Goal: Task Accomplishment & Management: Use online tool/utility

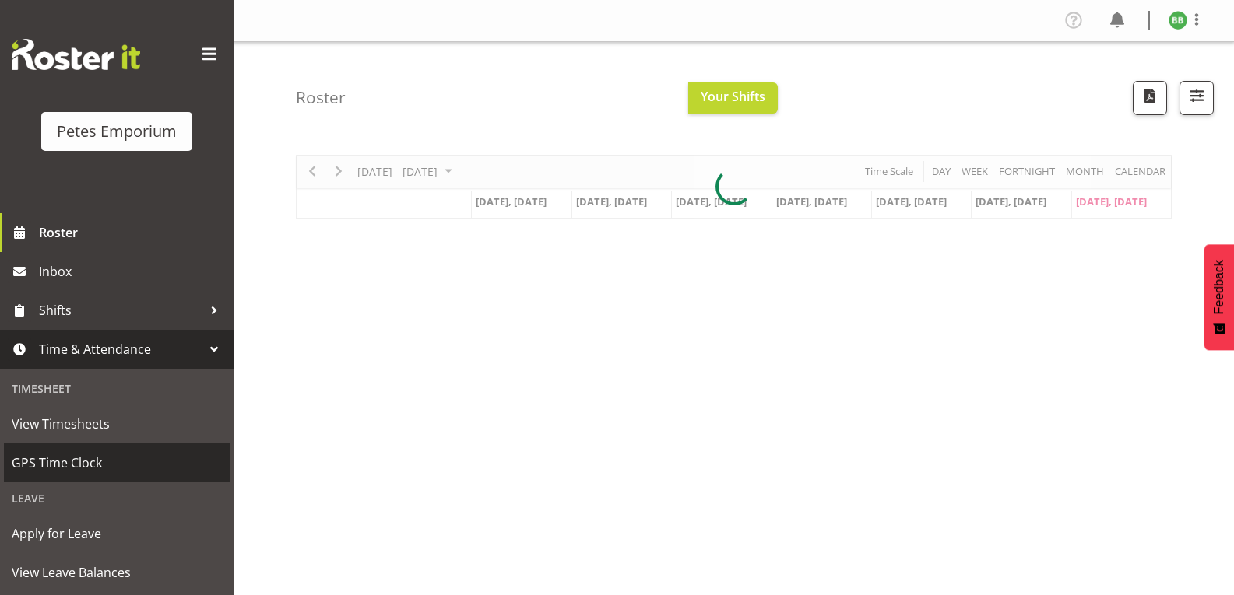
click at [115, 471] on span "GPS Time Clock" at bounding box center [117, 462] width 210 height 23
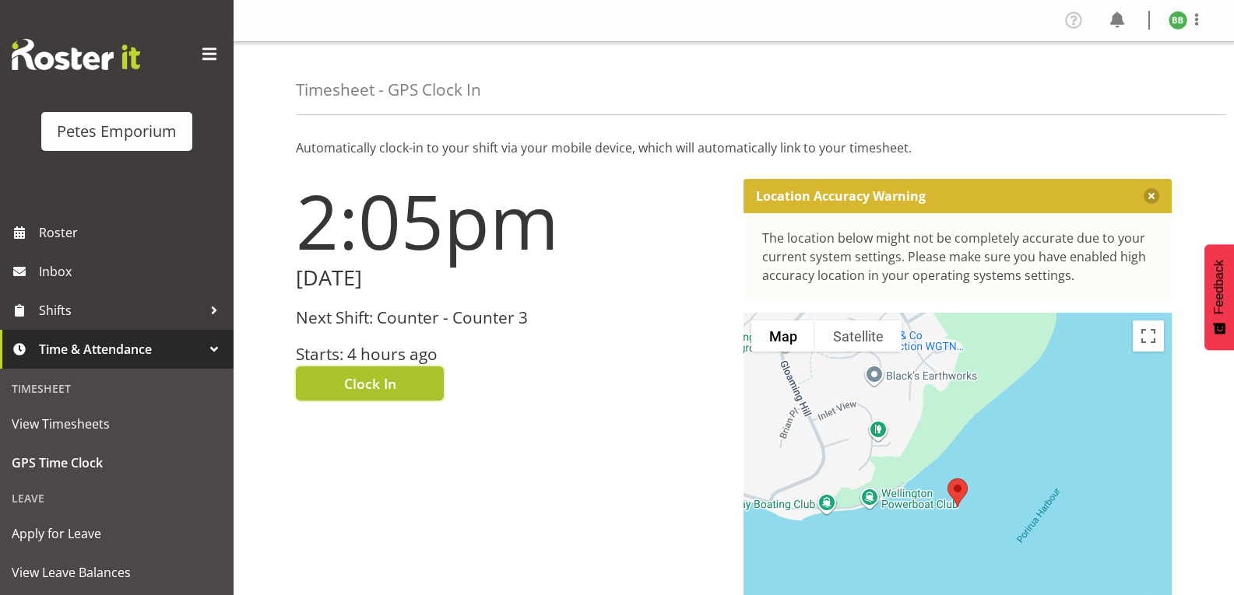
click at [396, 388] on button "Clock In" at bounding box center [370, 384] width 148 height 34
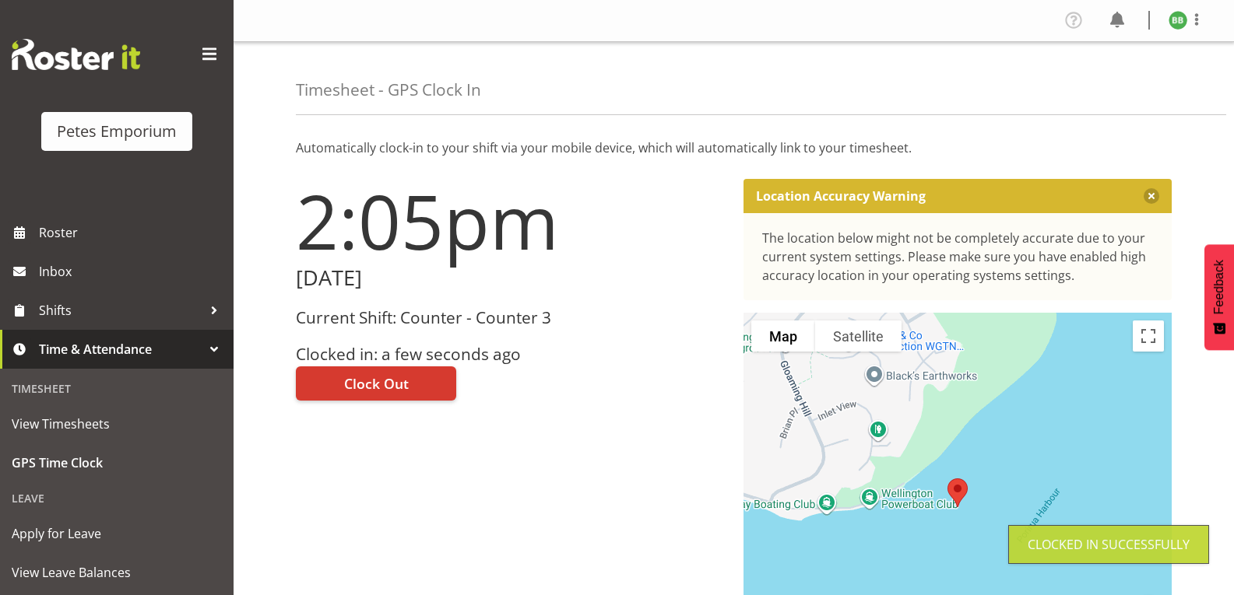
click at [1183, 22] on img at bounding box center [1177, 20] width 19 height 19
click at [1128, 85] on link "Log Out" at bounding box center [1130, 82] width 149 height 28
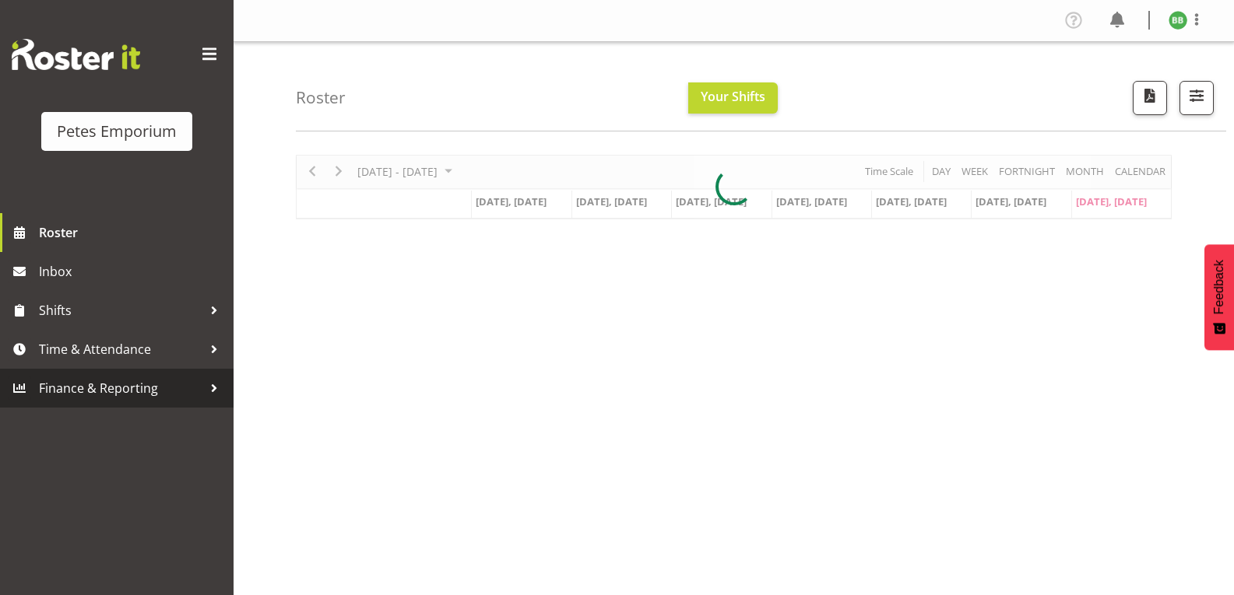
click at [65, 373] on link "Finance & Reporting" at bounding box center [116, 388] width 233 height 39
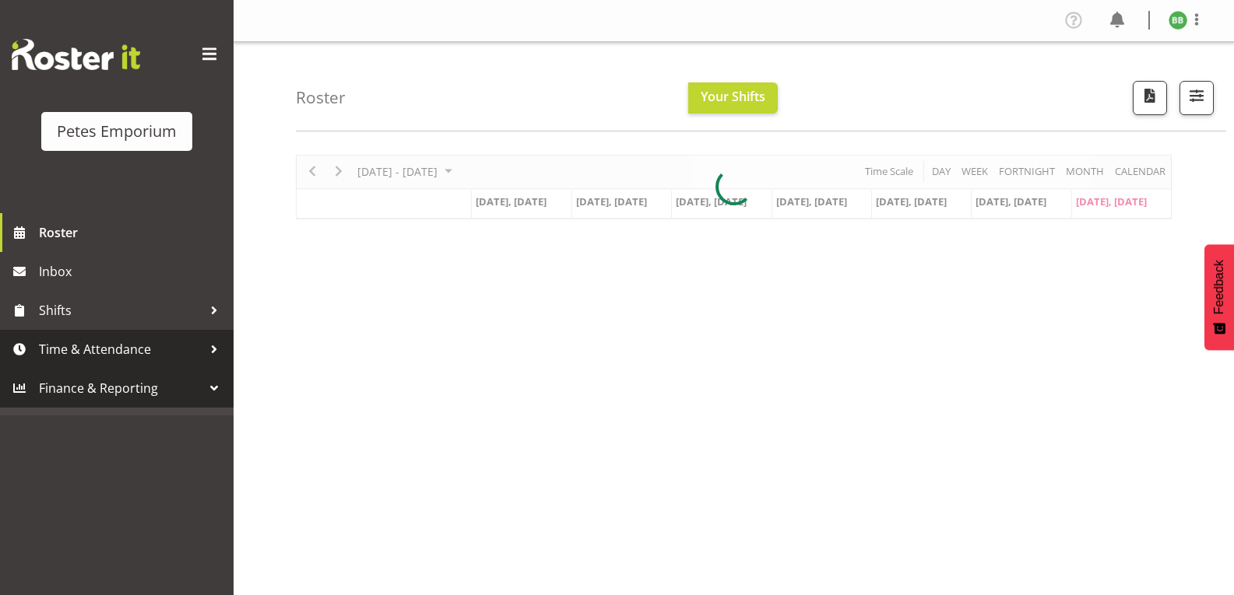
click at [71, 353] on span "Time & Attendance" at bounding box center [120, 349] width 163 height 23
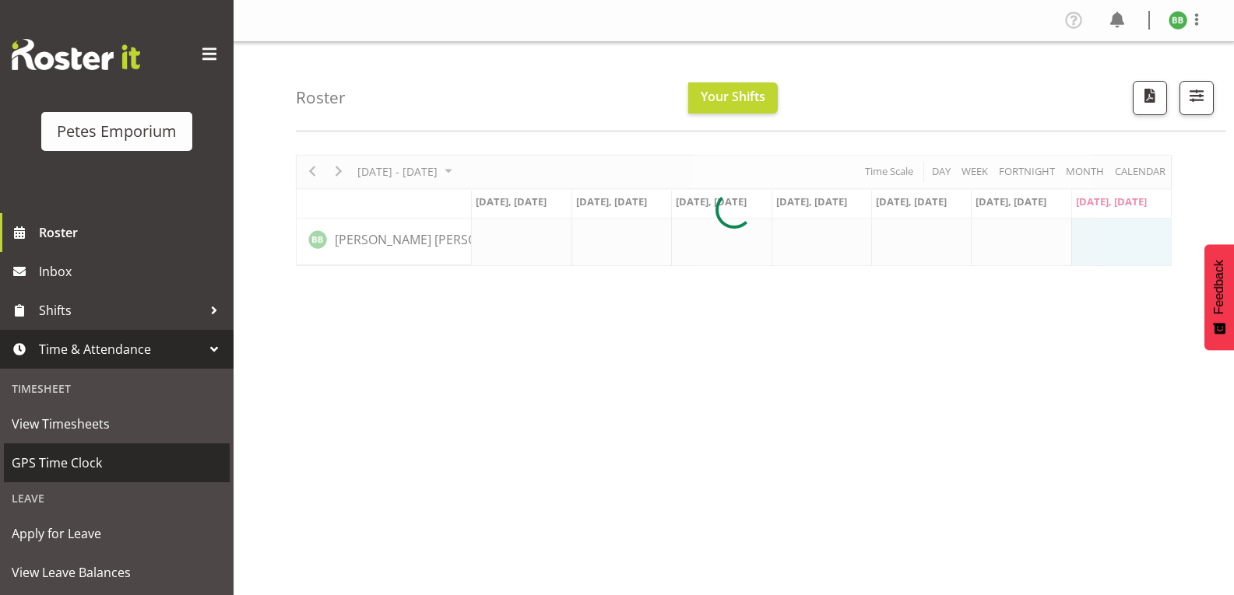
click at [59, 463] on span "GPS Time Clock" at bounding box center [117, 462] width 210 height 23
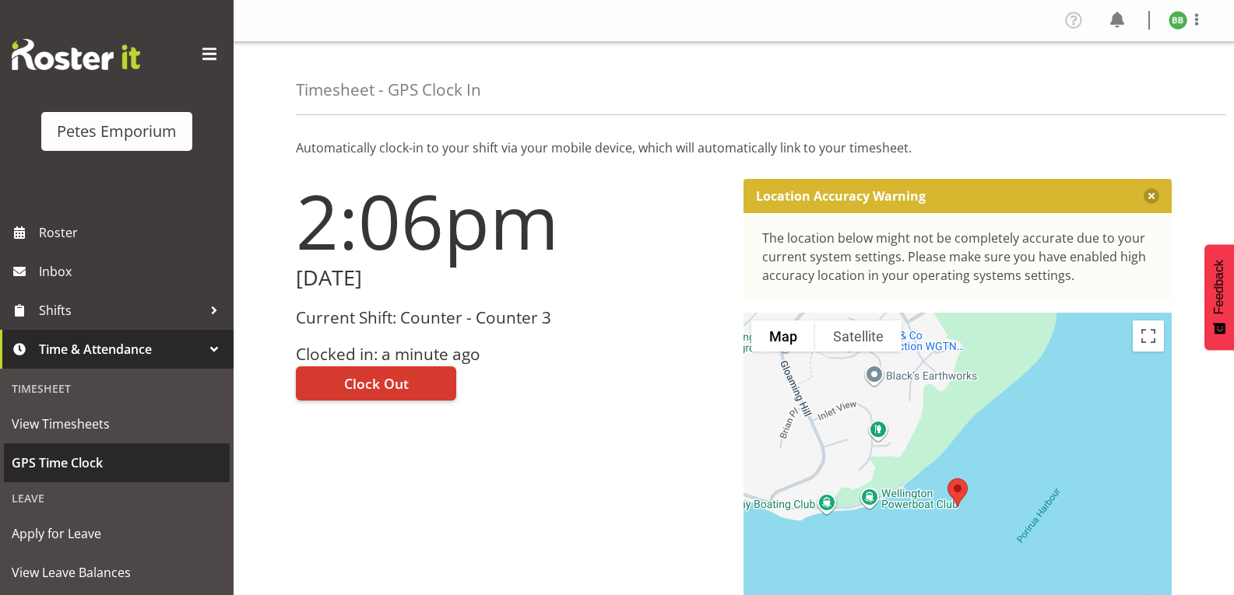
click at [1178, 25] on img at bounding box center [1177, 20] width 19 height 19
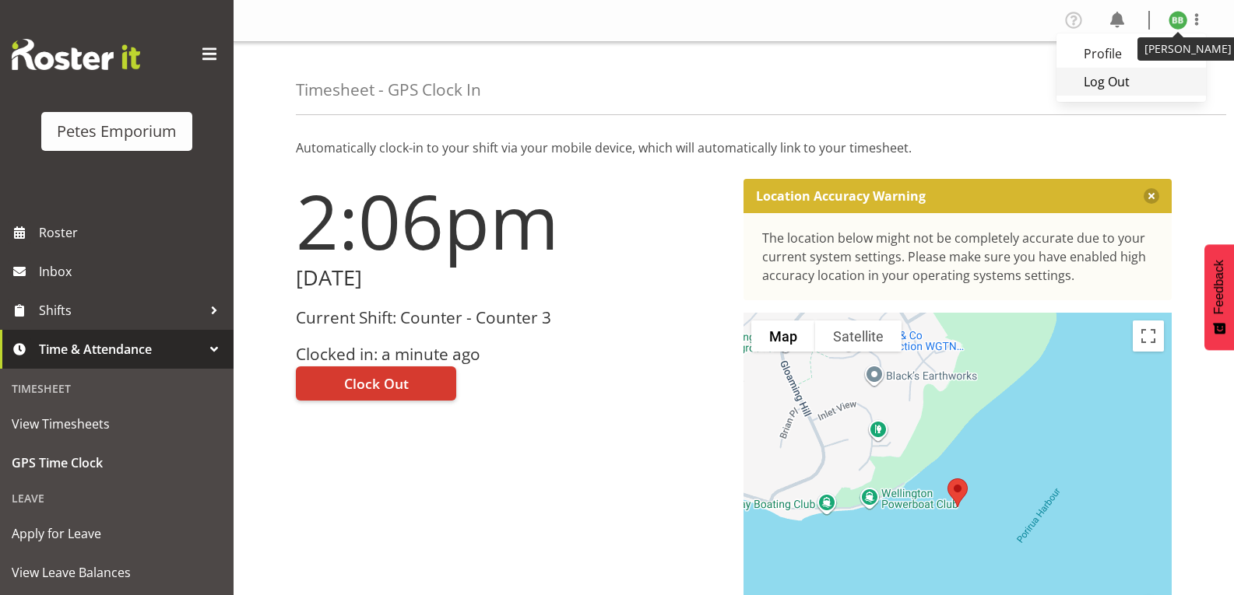
click at [1130, 85] on link "Log Out" at bounding box center [1130, 82] width 149 height 28
